Goal: Transaction & Acquisition: Purchase product/service

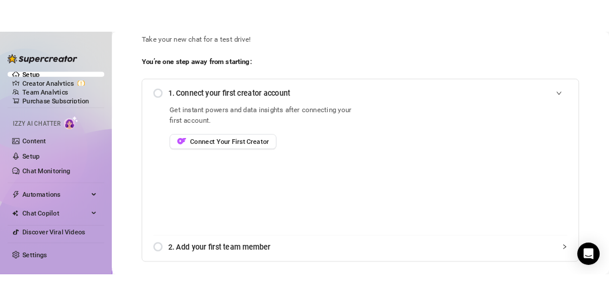
scroll to position [44, 0]
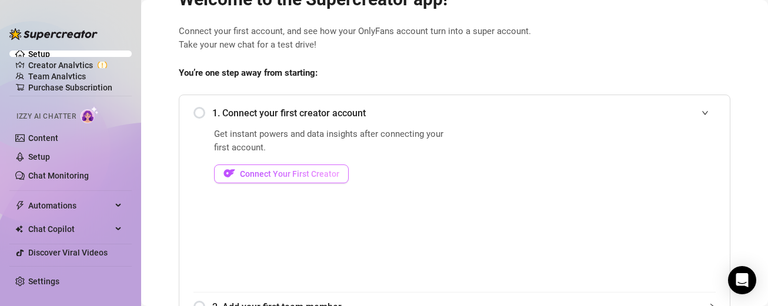
click at [325, 174] on span "Connect Your First Creator" at bounding box center [289, 173] width 99 height 9
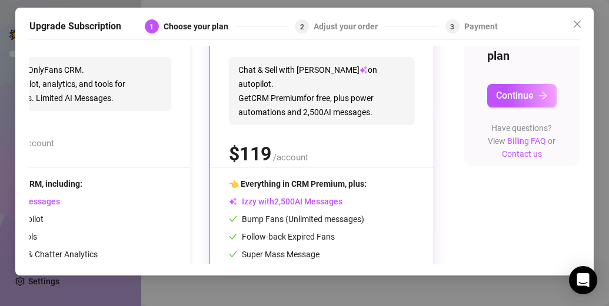
scroll to position [144, 87]
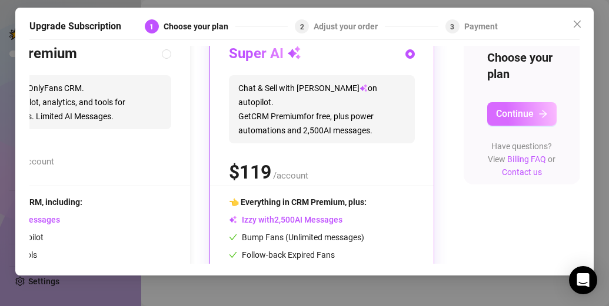
click at [506, 112] on span "Continue" at bounding box center [515, 113] width 38 height 11
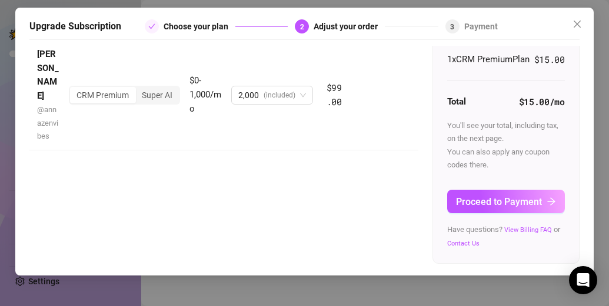
scroll to position [26, 0]
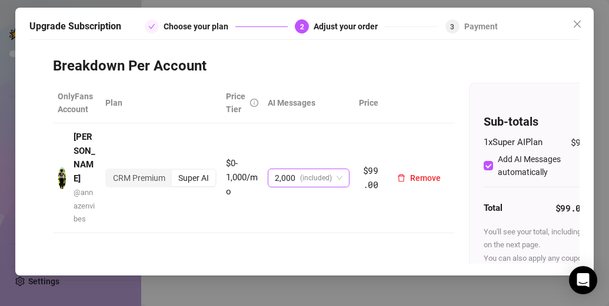
click at [339, 157] on body "Setup Creator Analytics Team Analytics Purchase Subscription Izzy AI Chatter Co…" at bounding box center [304, 153] width 609 height 306
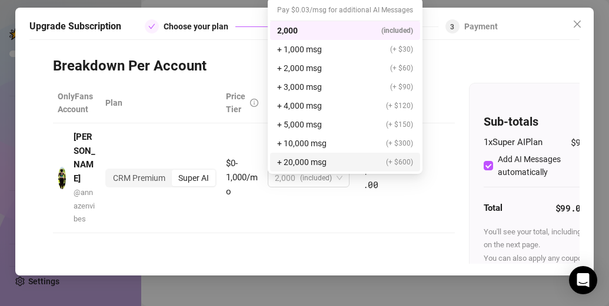
click at [279, 198] on div "OnlyFans Account Plan Price Tier AI Messages [PERSON_NAME] @ annazenvibes CRM P…" at bounding box center [254, 164] width 402 height 162
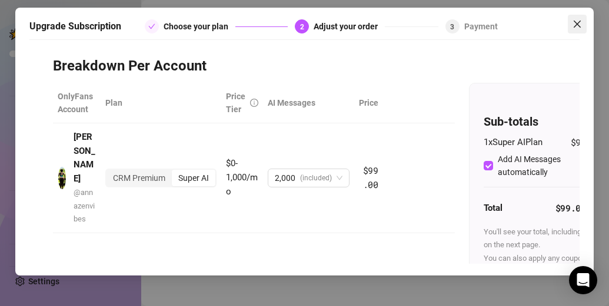
click at [578, 20] on icon "close" at bounding box center [576, 23] width 9 height 9
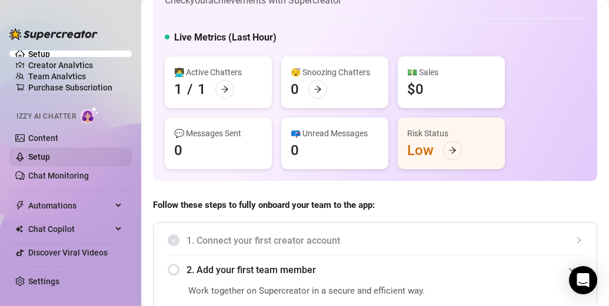
scroll to position [102, 0]
